Goal: Information Seeking & Learning: Learn about a topic

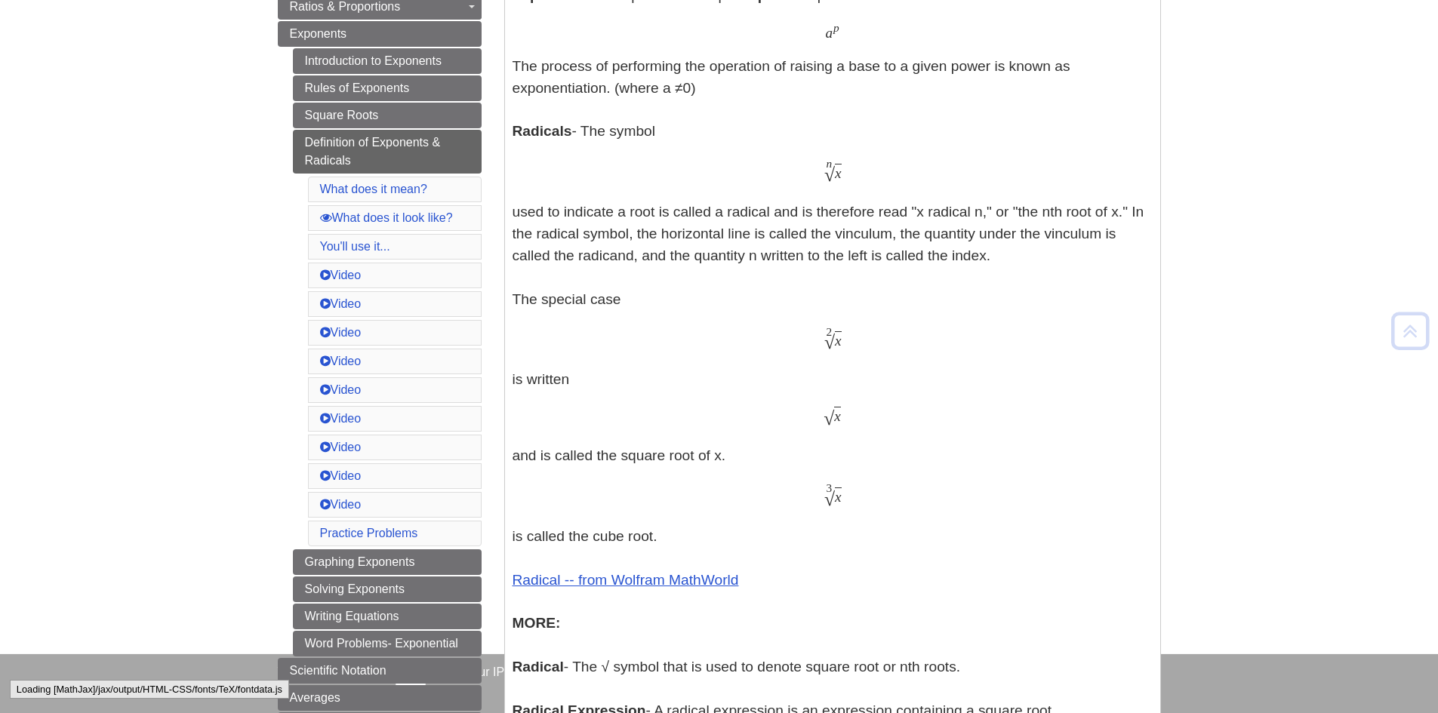
scroll to position [411, 0]
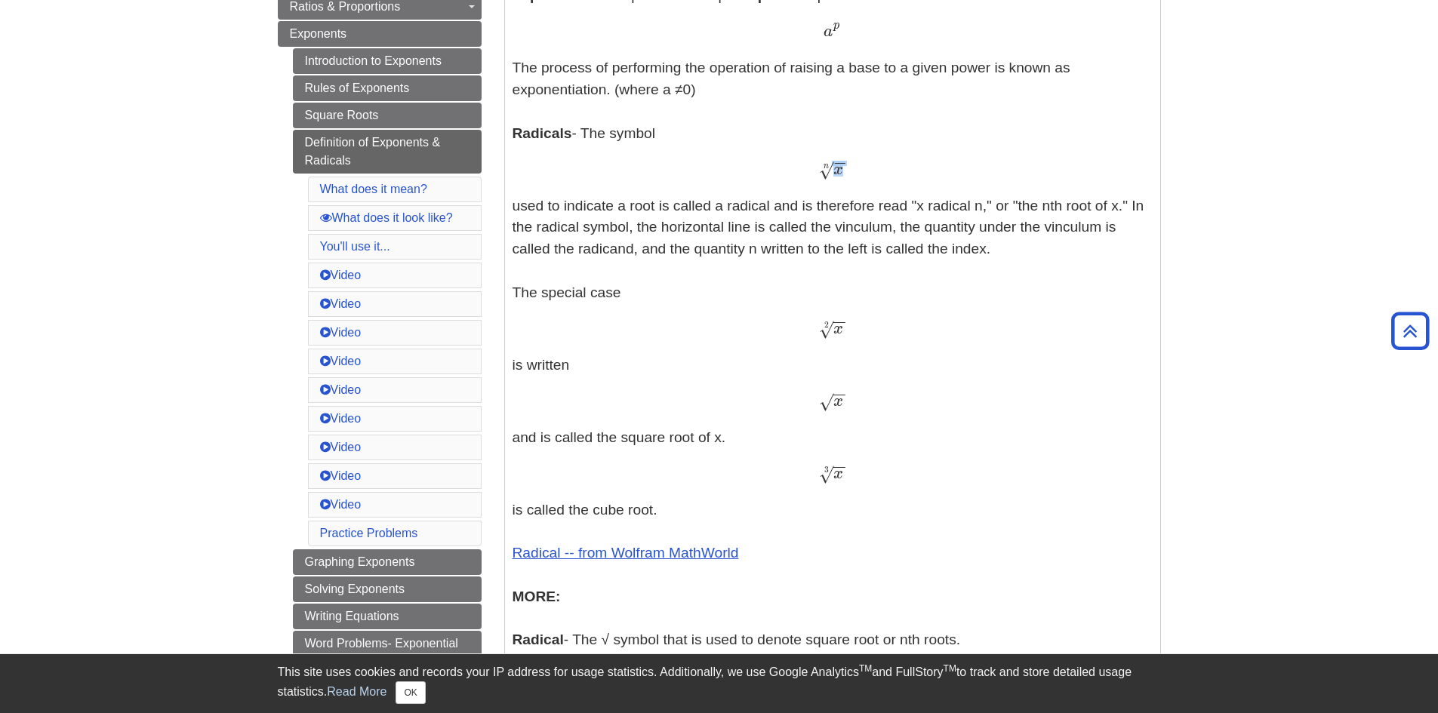
drag, startPoint x: 806, startPoint y: 170, endPoint x: 823, endPoint y: 172, distance: 16.8
click at [823, 172] on div "x − − √ n x n" at bounding box center [832, 170] width 640 height 22
drag, startPoint x: 809, startPoint y: 177, endPoint x: 847, endPoint y: 167, distance: 39.7
click at [847, 167] on div "x − − √ n x n" at bounding box center [832, 170] width 640 height 22
copy span "x − − √ n"
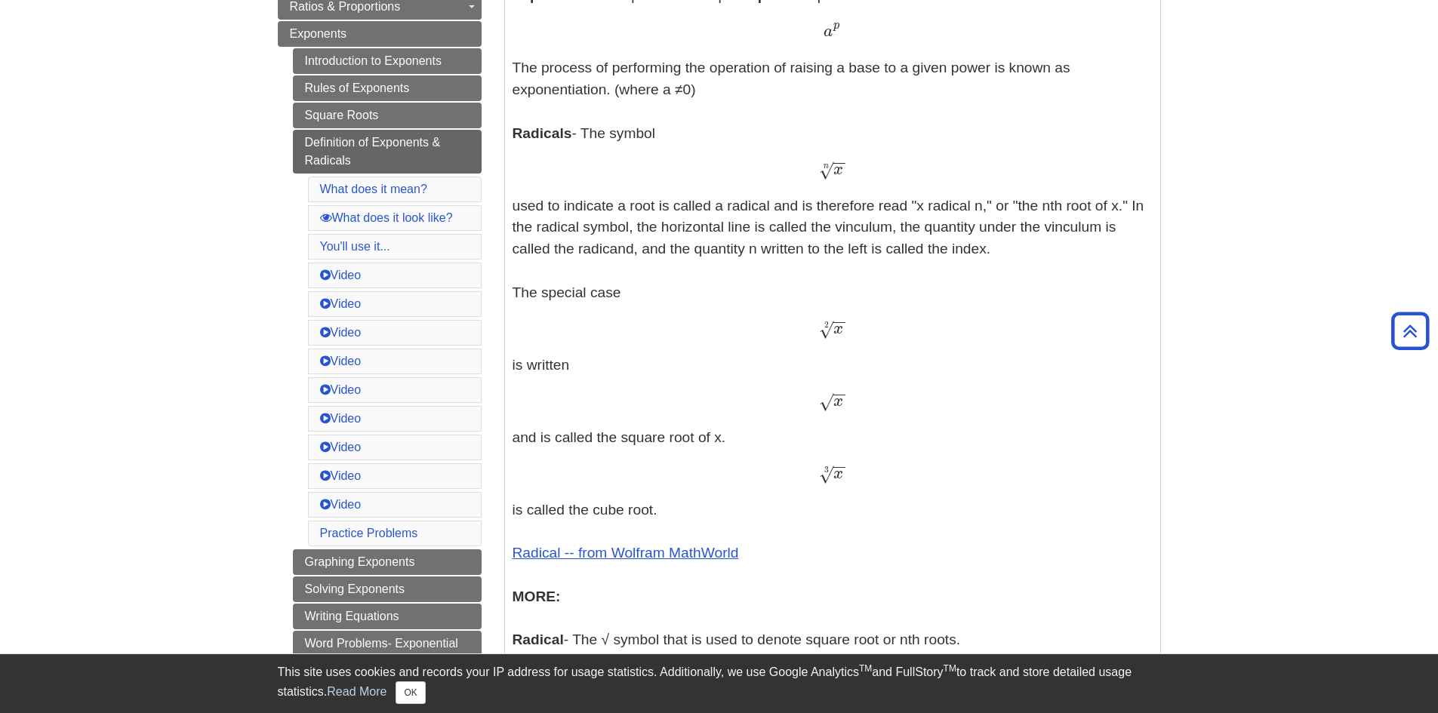
click at [826, 321] on span "2" at bounding box center [826, 325] width 5 height 10
click at [836, 333] on span "x" at bounding box center [838, 329] width 10 height 17
drag, startPoint x: 816, startPoint y: 463, endPoint x: 861, endPoint y: 494, distance: 54.8
click at [861, 494] on p "Exponents - An exponent is the power p in an expression of the form a p a p The…" at bounding box center [832, 405] width 640 height 840
click at [860, 497] on p "Exponents - An exponent is the power p in an expression of the form a p a p The…" at bounding box center [832, 405] width 640 height 840
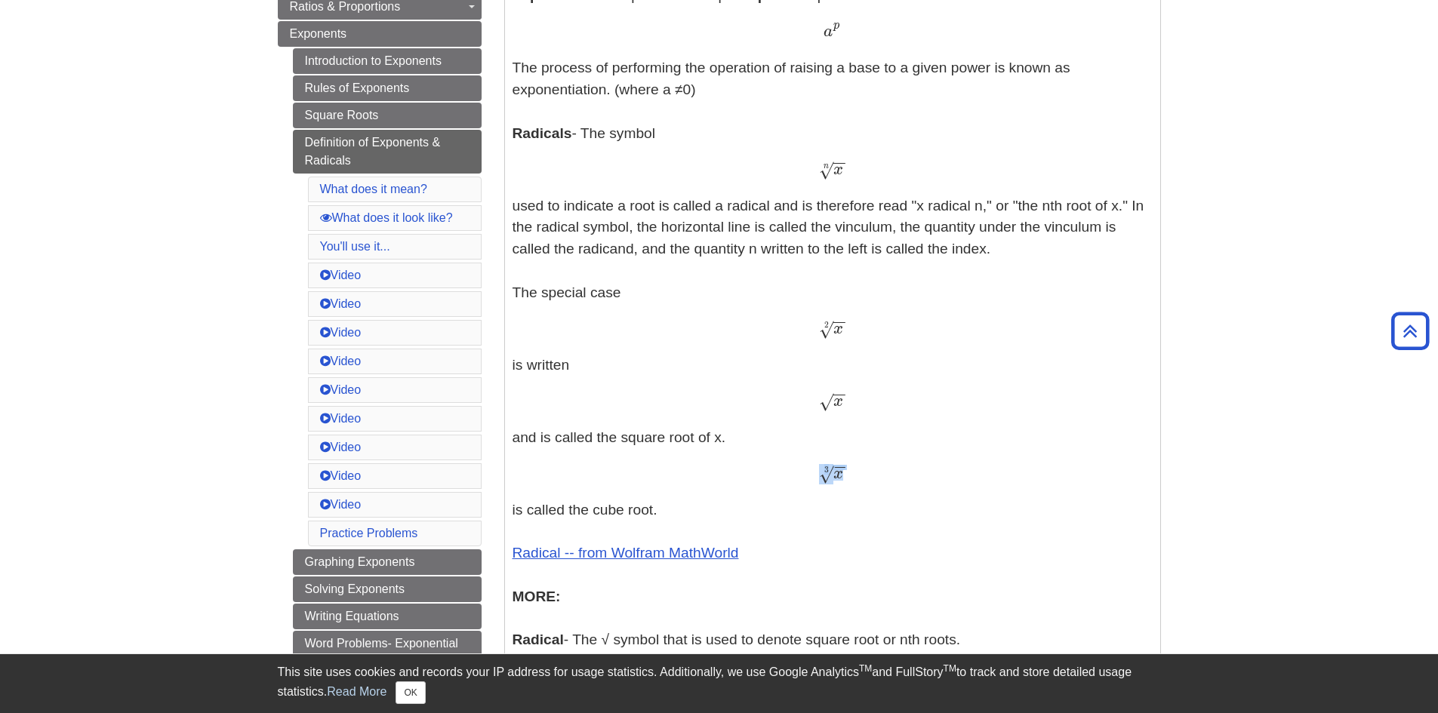
drag, startPoint x: 813, startPoint y: 465, endPoint x: 851, endPoint y: 477, distance: 39.6
click at [851, 477] on div "x − − √ 3 x 3" at bounding box center [832, 474] width 640 height 22
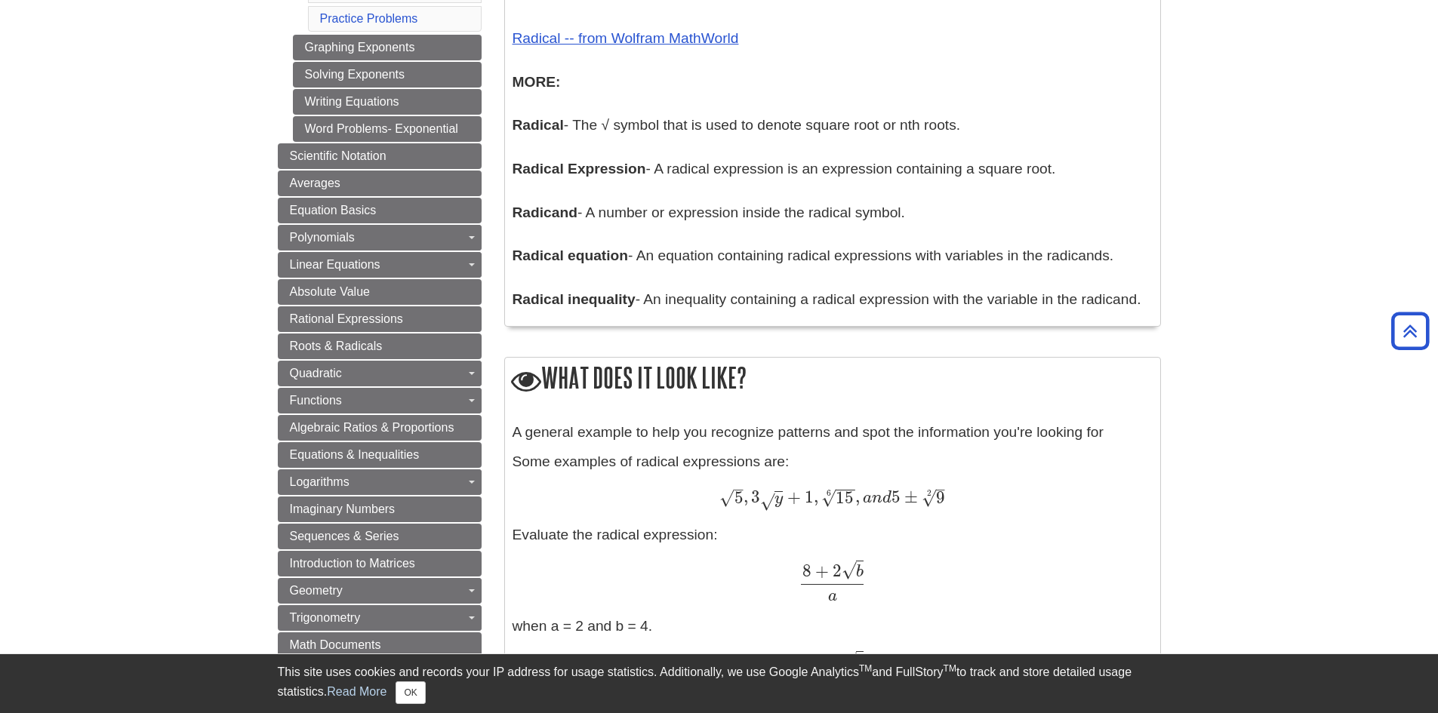
scroll to position [940, 0]
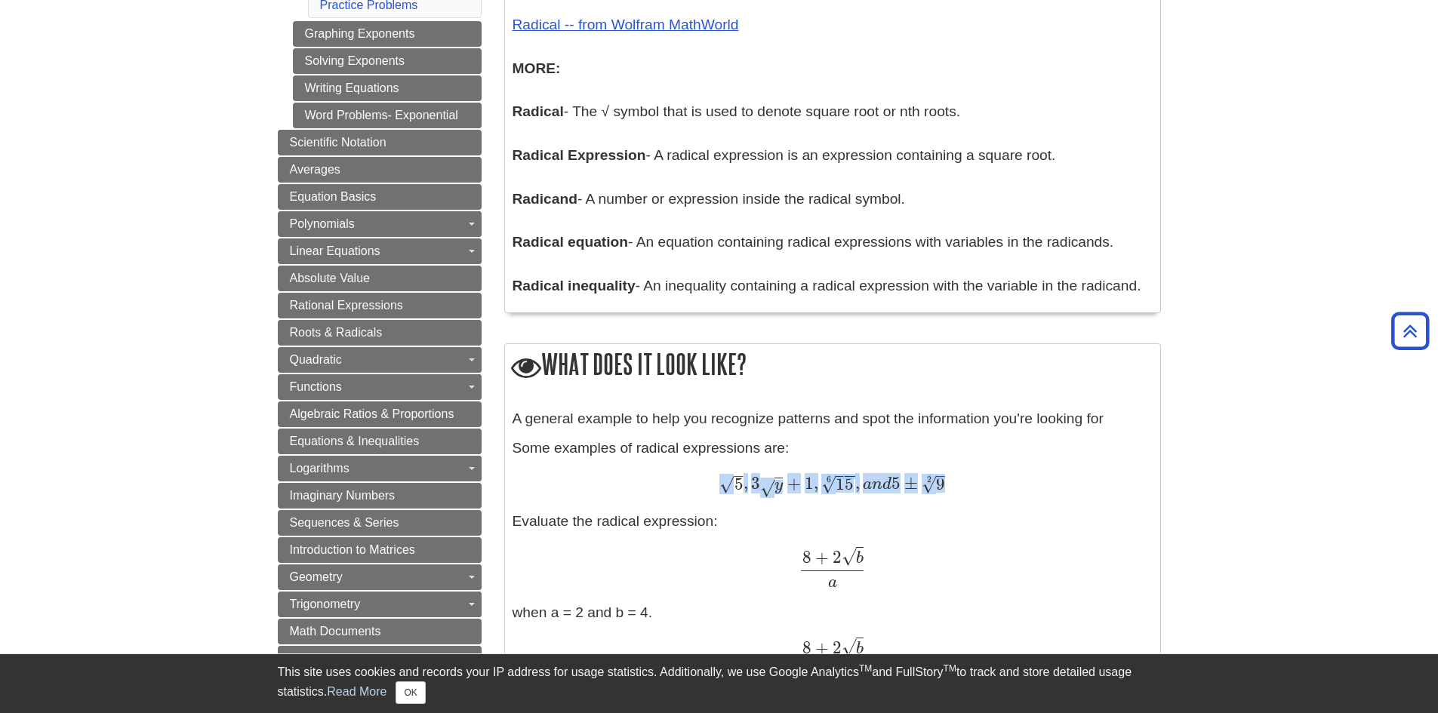
drag, startPoint x: 720, startPoint y: 477, endPoint x: 838, endPoint y: 491, distance: 118.6
click at [955, 487] on div "5 – √ , 3 y √ + 1 , 15 − − √ 6 , a n d 5 ± 9 – √ 2 5 , 3 y + 1 , 15 6 , a n d 5…" at bounding box center [832, 485] width 640 height 23
copy span "√ , 3 y √ + 1 , 15 − − √ 6 , a n d 5 ± 9 – √ 2"
click at [863, 533] on div "A general example to help you recognize patterns and spot the information you'r…" at bounding box center [832, 647] width 640 height 479
click at [852, 561] on span "√" at bounding box center [848, 556] width 14 height 20
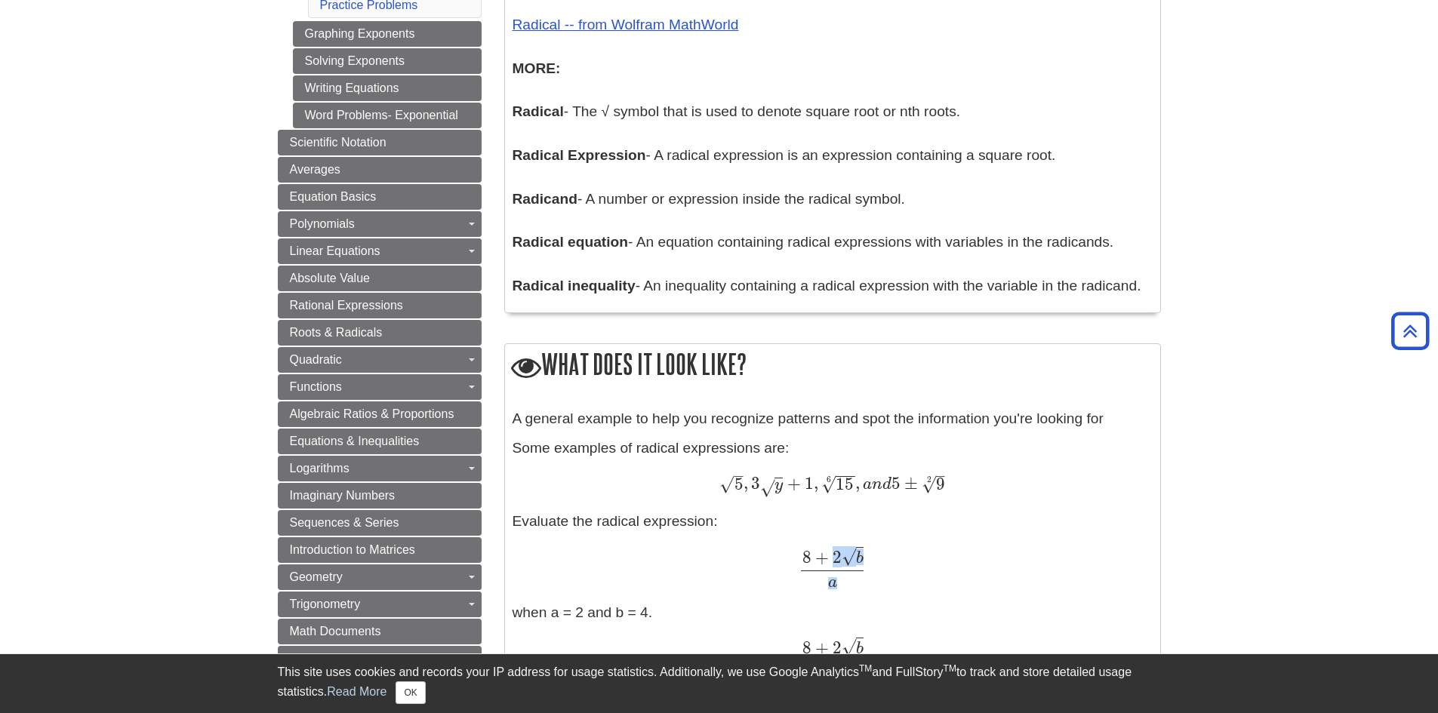
drag, startPoint x: 828, startPoint y: 556, endPoint x: 884, endPoint y: 560, distance: 56.7
click at [884, 560] on div "8 + 2 b √ a 8 + 2 b a" at bounding box center [832, 567] width 640 height 40
click at [864, 564] on span "8 + 2 b √ a" at bounding box center [831, 569] width 67 height 20
drag, startPoint x: 840, startPoint y: 556, endPoint x: 871, endPoint y: 563, distance: 31.7
click at [871, 563] on div "8 + 2 b √ a 8 + 2 b a" at bounding box center [832, 567] width 640 height 40
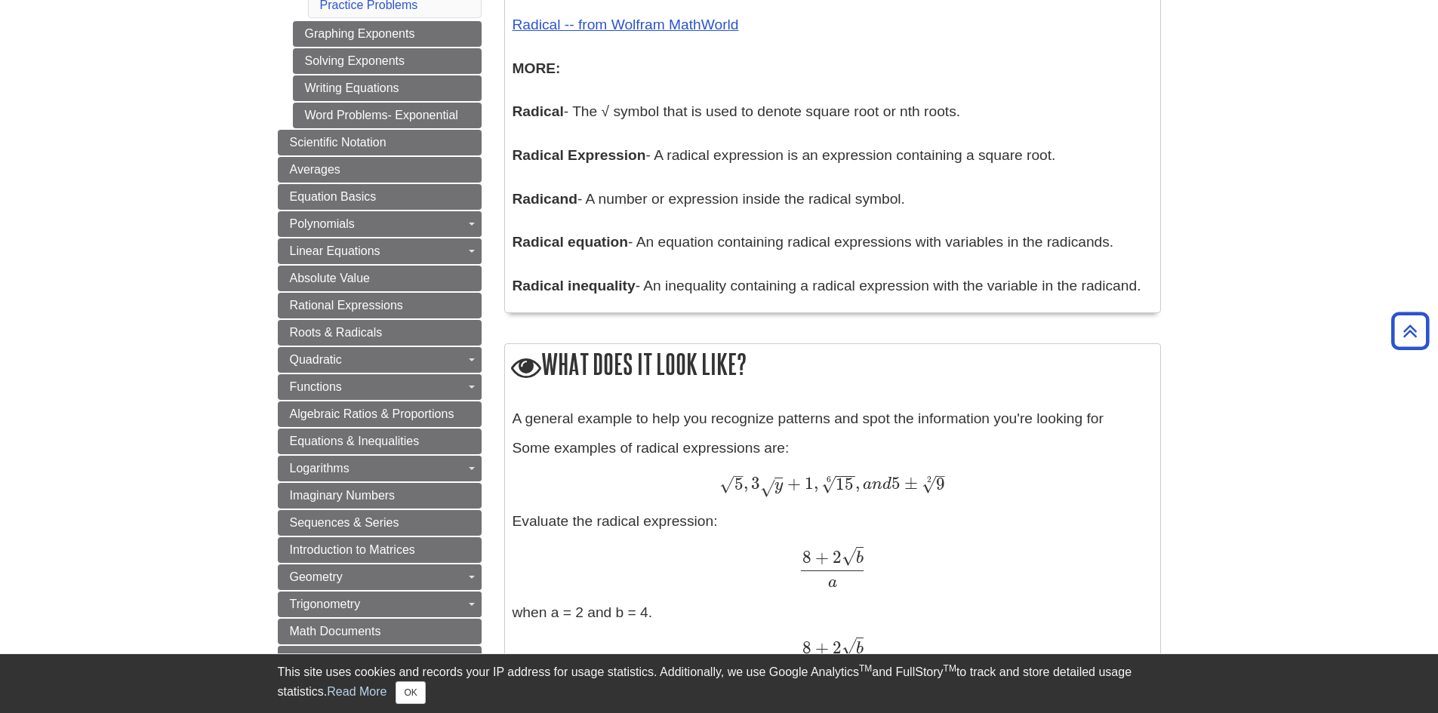
click at [875, 572] on div "8 + 2 b √ a 8 + 2 b a" at bounding box center [832, 567] width 640 height 40
click at [846, 556] on span "√" at bounding box center [848, 556] width 14 height 20
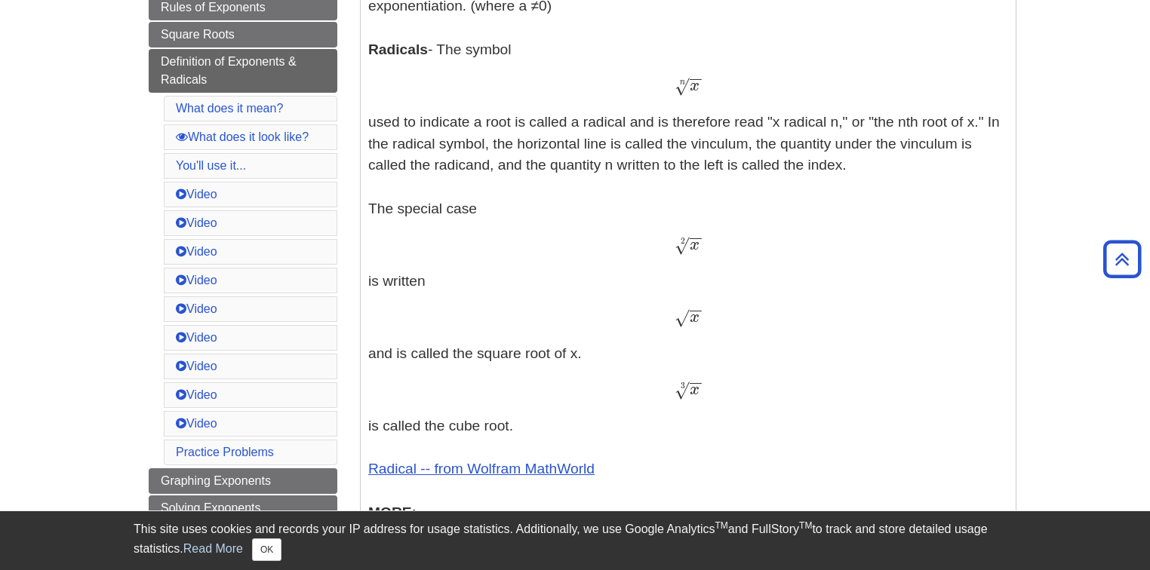
scroll to position [494, 0]
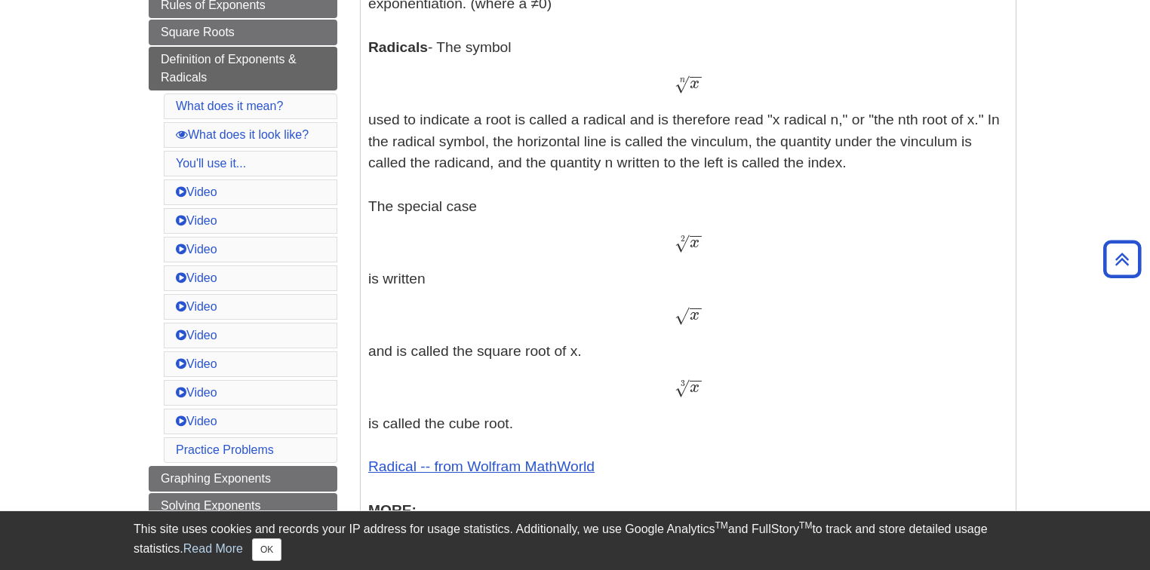
click at [694, 393] on span "x" at bounding box center [695, 388] width 10 height 17
click at [698, 383] on span "−" at bounding box center [697, 353] width 14 height 74
drag, startPoint x: 698, startPoint y: 383, endPoint x: 685, endPoint y: 383, distance: 12.8
click at [685, 392] on span "x − − √ 3" at bounding box center [688, 392] width 26 height 0
click at [701, 384] on span "−" at bounding box center [697, 353] width 14 height 74
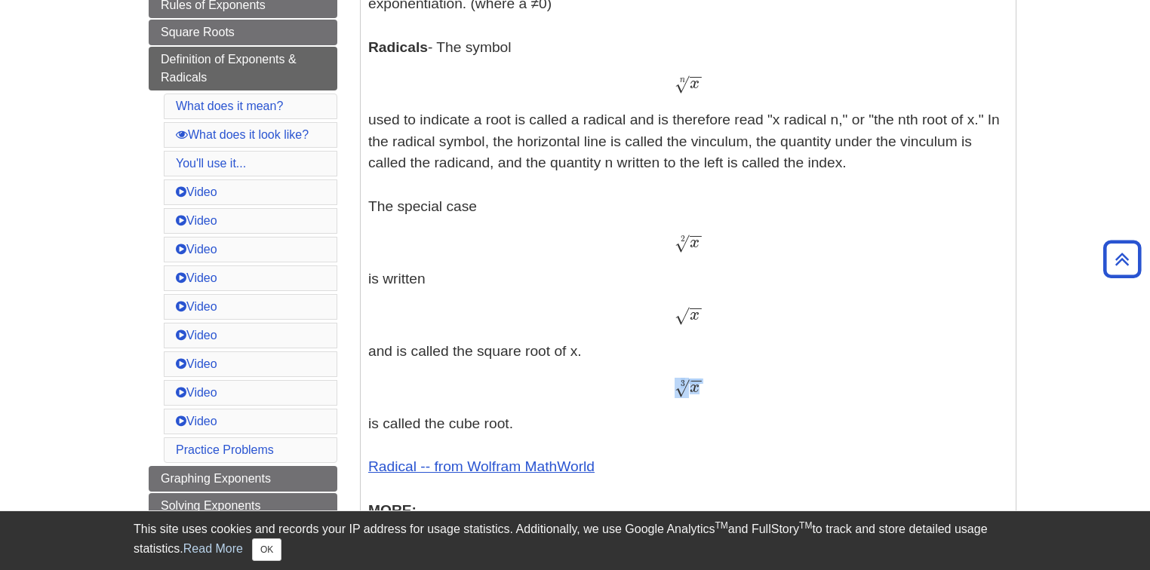
drag, startPoint x: 672, startPoint y: 386, endPoint x: 709, endPoint y: 395, distance: 39.0
click at [709, 395] on div "x − − √ 3 x 3" at bounding box center [688, 388] width 640 height 22
drag, startPoint x: 644, startPoint y: 484, endPoint x: 646, endPoint y: 460, distance: 24.3
click at [644, 475] on p "Exponents - An exponent is the power p in an expression of the form a p a p The…" at bounding box center [688, 319] width 640 height 840
click at [667, 438] on p "Exponents - An exponent is the power p in an expression of the form a p a p The…" at bounding box center [688, 319] width 640 height 840
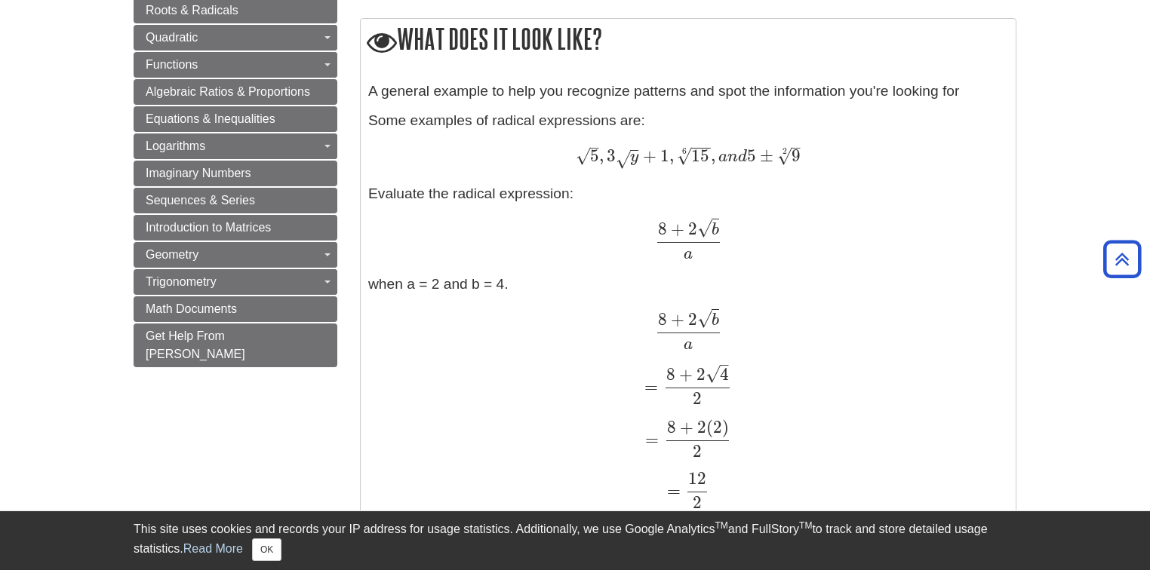
scroll to position [1279, 0]
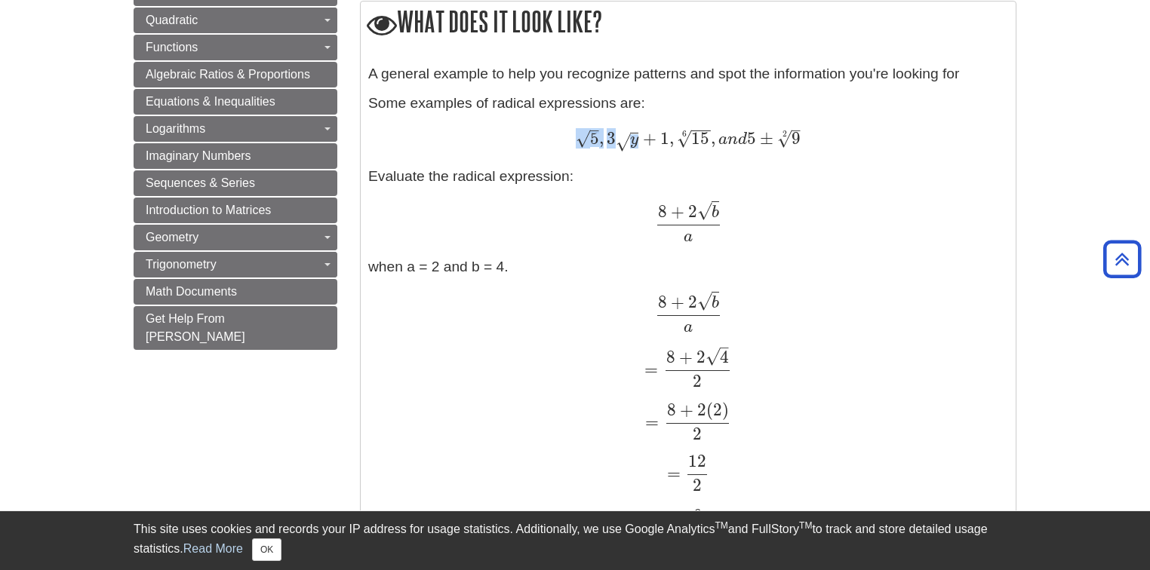
drag, startPoint x: 564, startPoint y: 140, endPoint x: 635, endPoint y: 142, distance: 71.0
click at [635, 142] on div "5 – √ , 3 y √ + 1 , 15 − − √ 6 , a n d 5 ± 9 – √ 2 5 , 3 y + 1 , 15 6 , a n d 5…" at bounding box center [688, 140] width 640 height 23
click at [570, 136] on div "5 – √ , 3 y √ + 1 , 15 − − √ 6 , a n d 5 ± 9 – √ 2 5 , 3 y + 1 , 15 6 , a n d 5…" at bounding box center [688, 140] width 640 height 23
click at [606, 140] on span "5 – √ , 3 y √ + 1 , 15 − − √ 6 , a n d 5 ± 9 – √ 2" at bounding box center [688, 138] width 225 height 20
click at [595, 142] on span "5" at bounding box center [594, 138] width 9 height 20
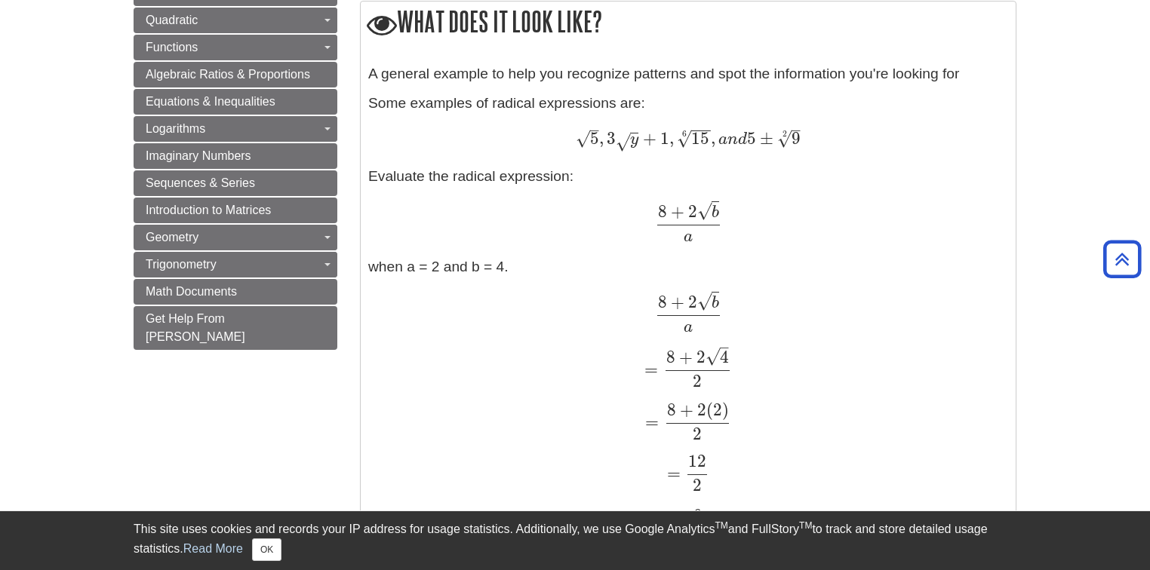
click at [712, 358] on span "√" at bounding box center [713, 356] width 14 height 20
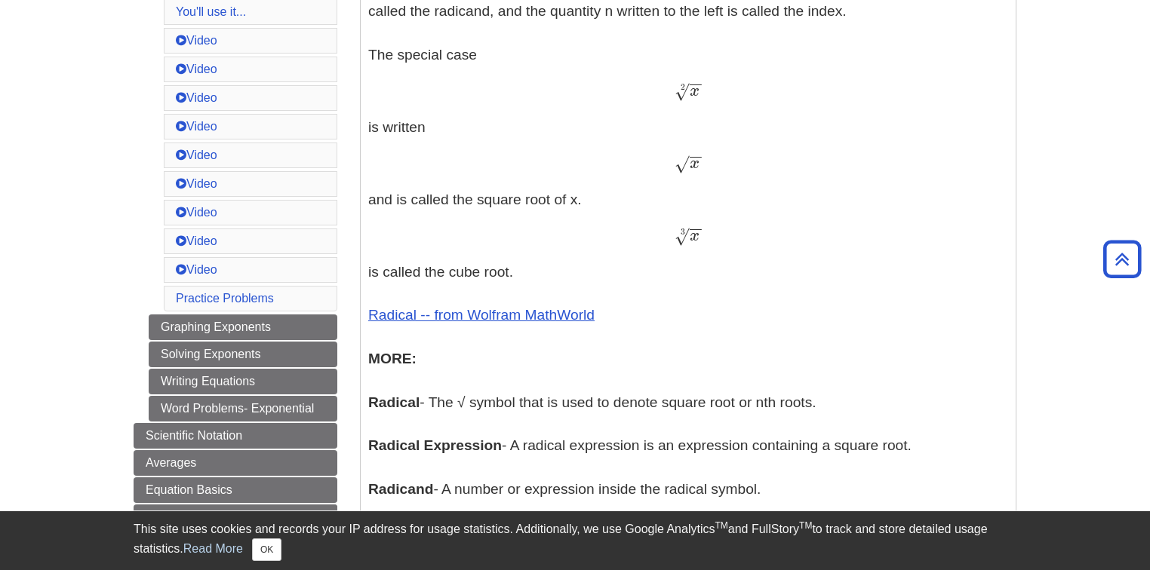
scroll to position [615, 0]
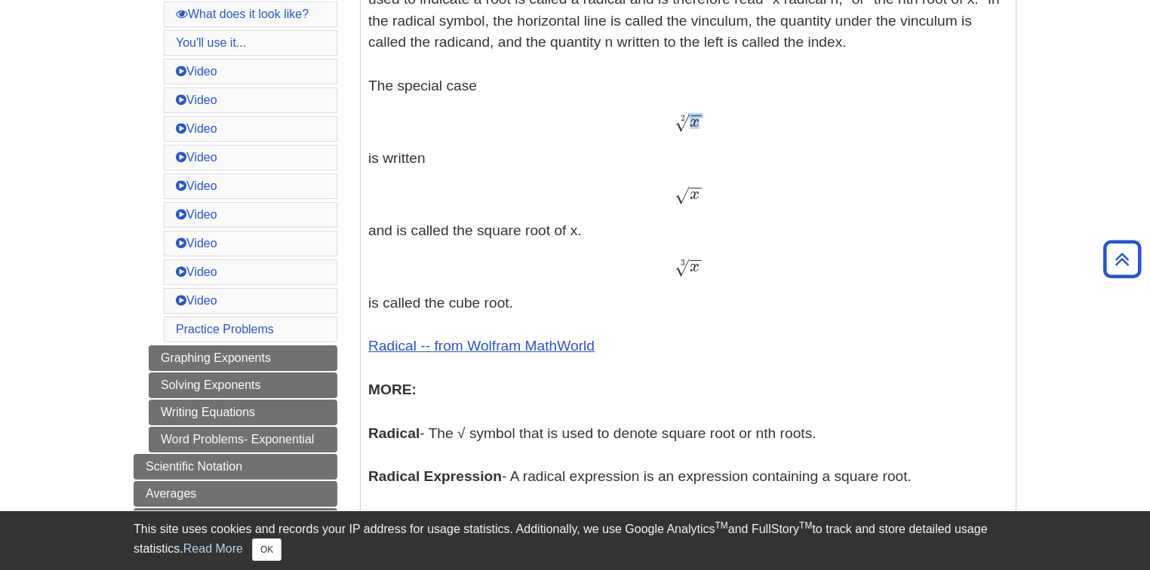
click at [681, 124] on div "x − − √ 2 x 2" at bounding box center [688, 123] width 640 height 22
drag, startPoint x: 660, startPoint y: 127, endPoint x: 706, endPoint y: 128, distance: 45.3
click at [707, 127] on div "x − − √ 2 x 2" at bounding box center [688, 123] width 640 height 22
copy span "x − − √ 2"
